Goal: Use online tool/utility

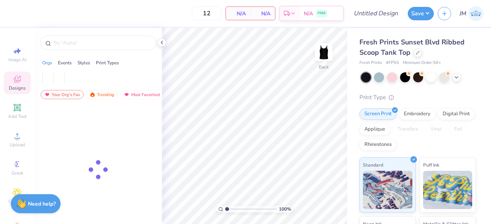
type input "50"
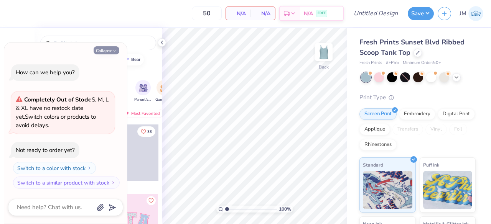
click at [108, 51] on button "Collapse" at bounding box center [107, 50] width 26 height 8
type textarea "x"
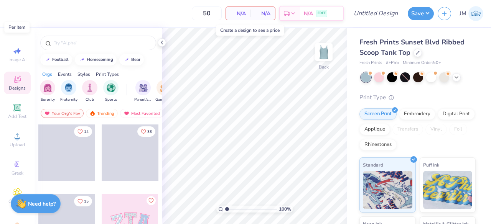
click at [239, 13] on span "N/A" at bounding box center [238, 14] width 15 height 8
click at [239, 14] on span "N/A" at bounding box center [238, 14] width 15 height 8
click at [149, 33] on div at bounding box center [98, 41] width 127 height 26
